Goal: Information Seeking & Learning: Find specific fact

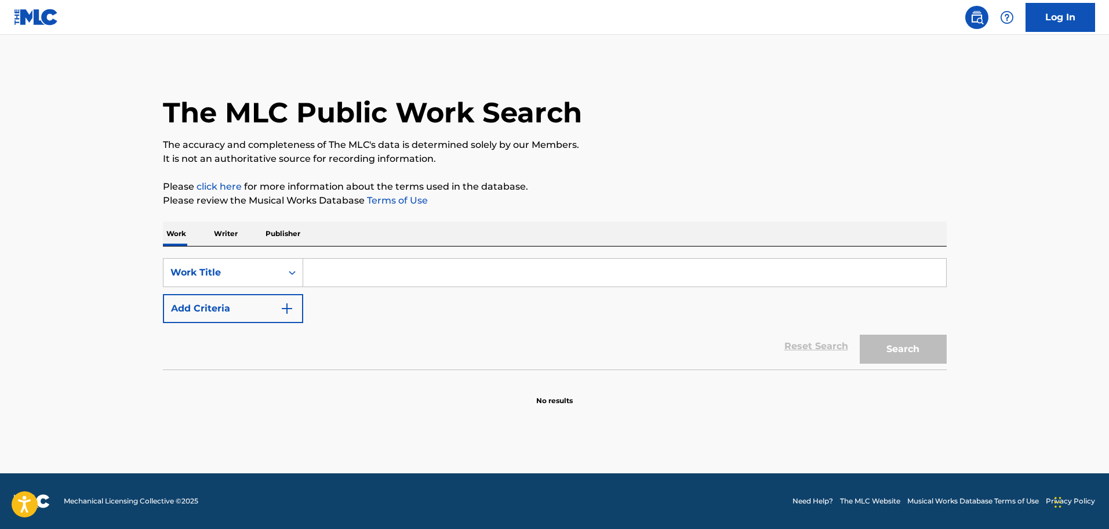
click at [358, 269] on input "Search Form" at bounding box center [624, 272] width 643 height 28
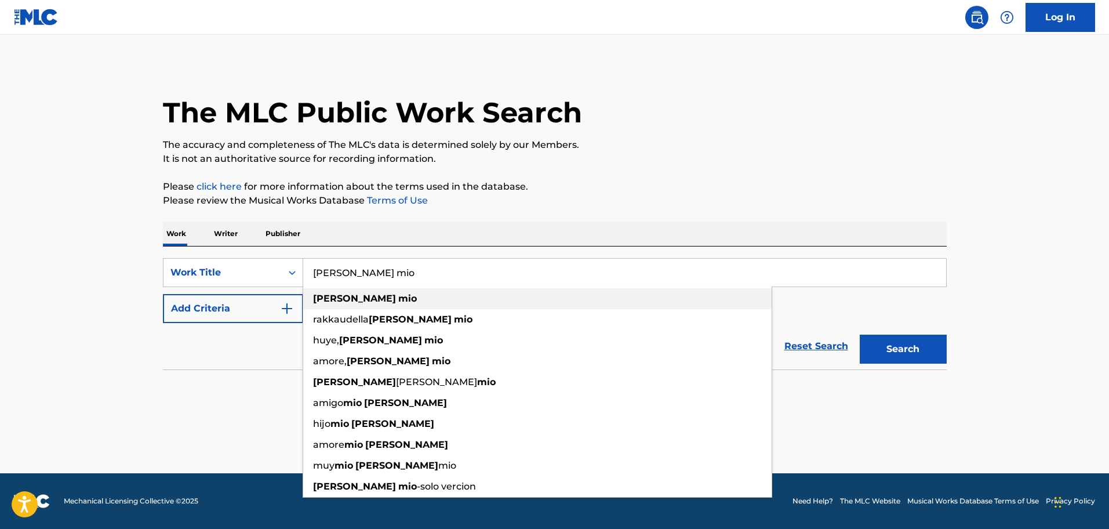
type input "[PERSON_NAME] mio"
click at [338, 301] on strong "[PERSON_NAME]" at bounding box center [354, 298] width 83 height 11
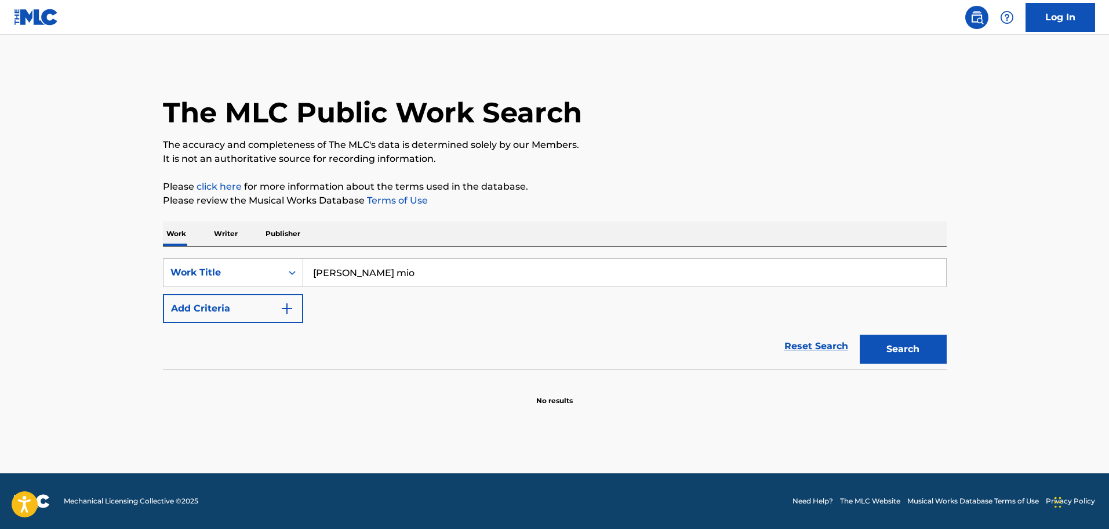
click at [286, 309] on img "Search Form" at bounding box center [287, 308] width 14 height 14
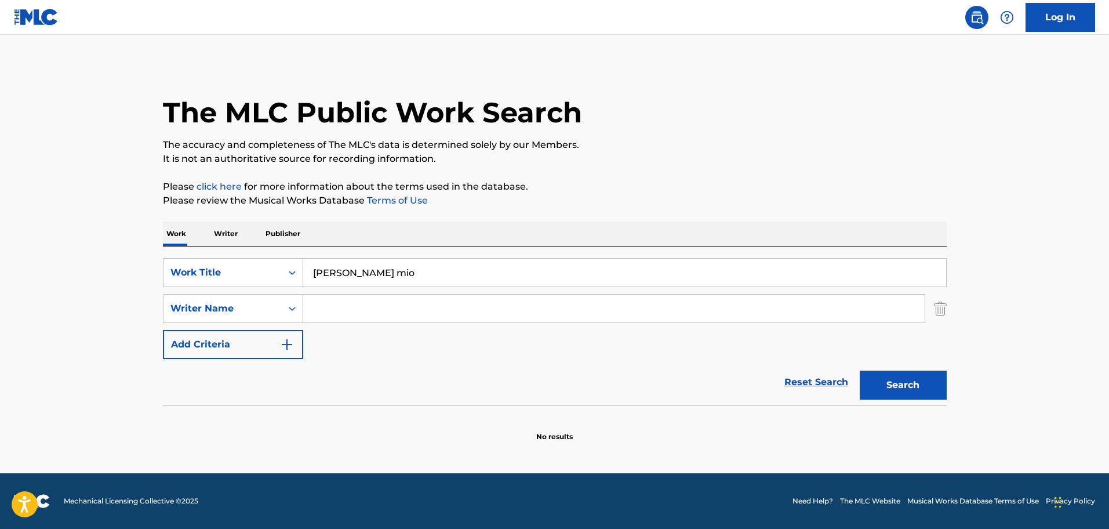
click at [318, 308] on input "Search Form" at bounding box center [613, 308] width 621 height 28
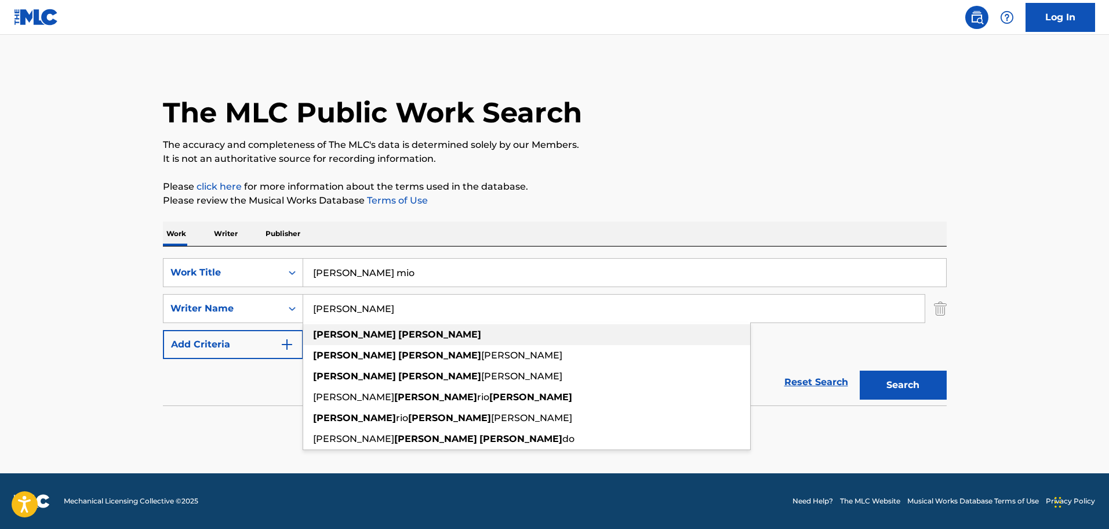
click at [398, 333] on strong "[PERSON_NAME]" at bounding box center [439, 334] width 83 height 11
type input "[PERSON_NAME]"
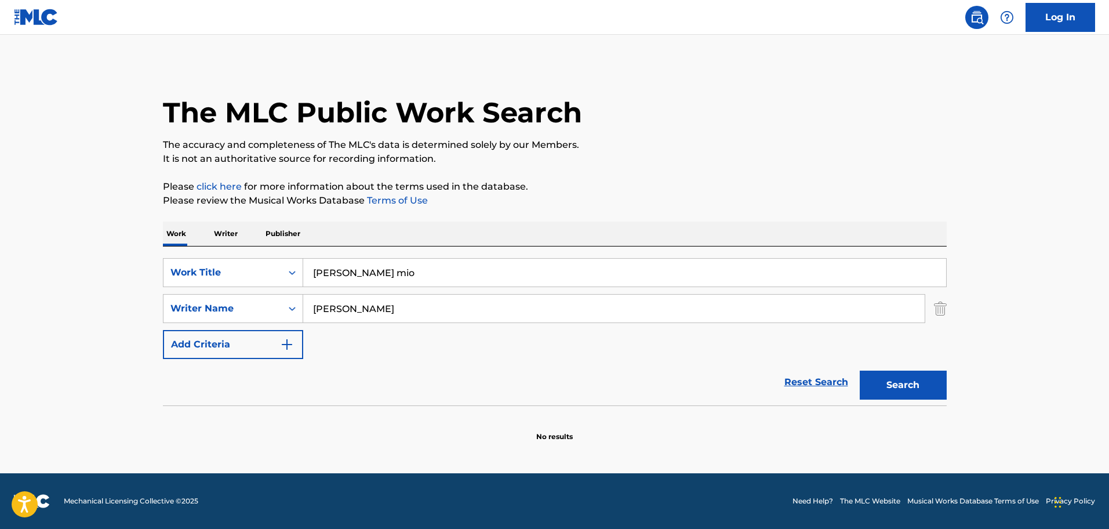
click at [898, 388] on button "Search" at bounding box center [902, 384] width 87 height 29
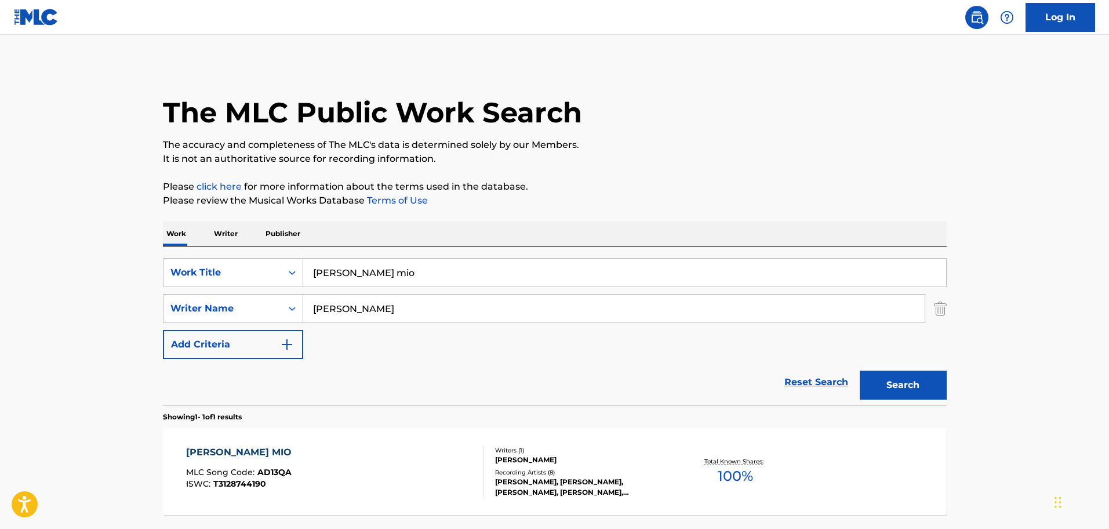
click at [235, 448] on div "[PERSON_NAME] MIO" at bounding box center [241, 452] width 111 height 14
